Goal: Task Accomplishment & Management: Use online tool/utility

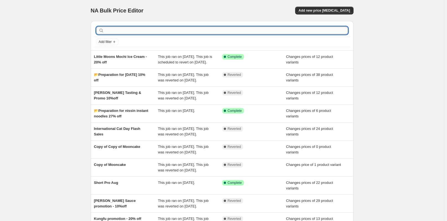
click at [135, 29] on input "text" at bounding box center [226, 31] width 243 height 8
type input "loyalty"
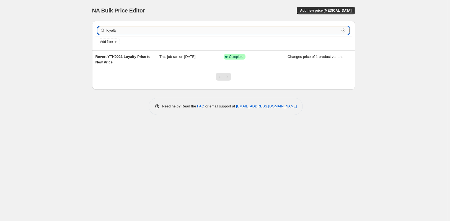
click at [123, 27] on input "loyalty" at bounding box center [223, 31] width 233 height 8
drag, startPoint x: 126, startPoint y: 31, endPoint x: 102, endPoint y: 32, distance: 23.3
click at [102, 32] on div "loyalty Clear" at bounding box center [224, 31] width 252 height 8
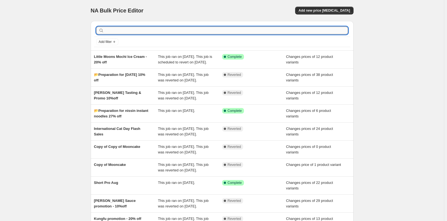
click at [112, 30] on input "text" at bounding box center [226, 31] width 243 height 8
type input "limited time offer"
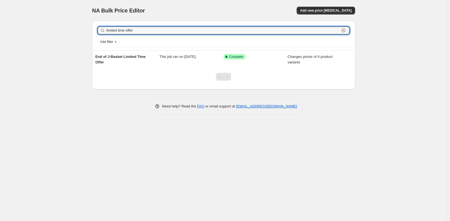
drag, startPoint x: 136, startPoint y: 32, endPoint x: 104, endPoint y: 32, distance: 32.7
click at [104, 32] on div "limited time offer Clear" at bounding box center [224, 31] width 252 height 8
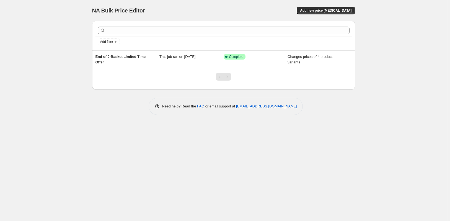
drag, startPoint x: 29, startPoint y: 29, endPoint x: 2, endPoint y: 7, distance: 34.2
click at [26, 24] on div "NA Bulk Price Editor. This page is ready NA Bulk Price Editor Add new price cha…" at bounding box center [223, 110] width 447 height 221
